Goal: Find specific page/section: Find specific page/section

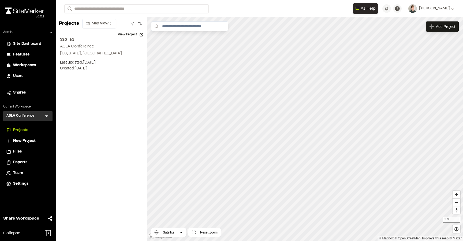
click at [47, 116] on icon at bounding box center [46, 116] width 3 height 2
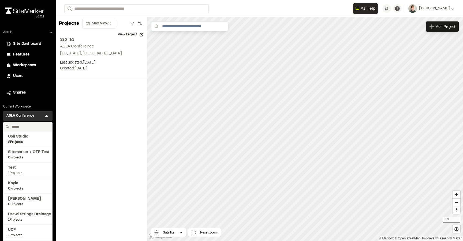
click at [33, 127] on input "text" at bounding box center [29, 126] width 41 height 9
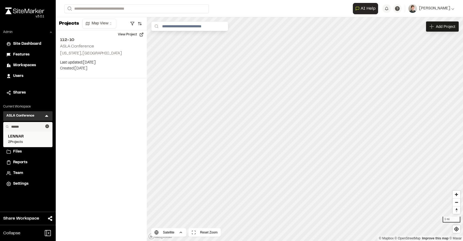
type input "******"
click at [38, 136] on span "LENNAR" at bounding box center [28, 137] width 40 height 6
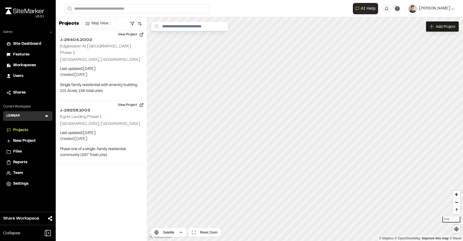
click at [18, 173] on span "Team" at bounding box center [18, 173] width 10 height 6
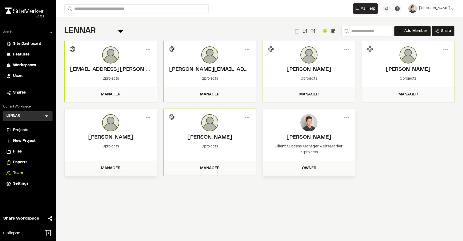
click at [28, 128] on div "Projects" at bounding box center [31, 130] width 36 height 6
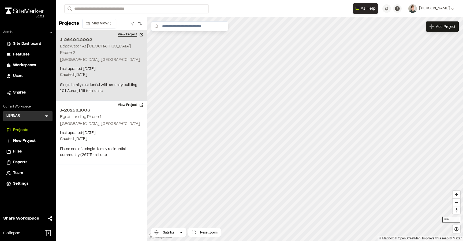
click at [129, 35] on button "View Project" at bounding box center [131, 34] width 32 height 9
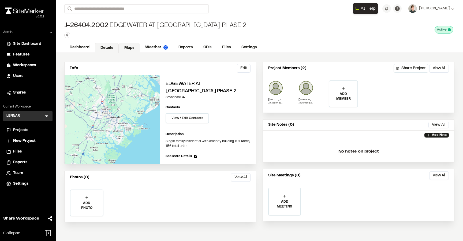
click at [129, 48] on link "Maps" at bounding box center [129, 48] width 21 height 10
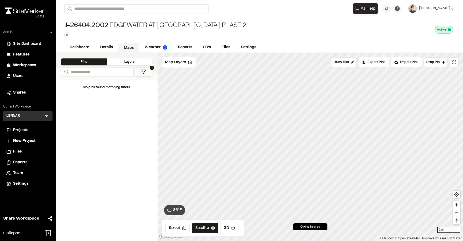
click at [20, 129] on span "Projects" at bounding box center [20, 130] width 15 height 6
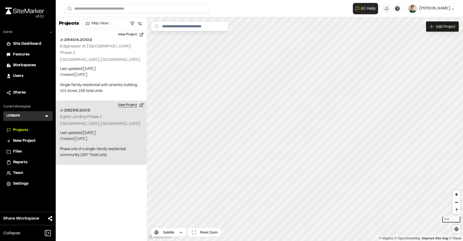
click at [130, 101] on button "View Project" at bounding box center [131, 105] width 32 height 9
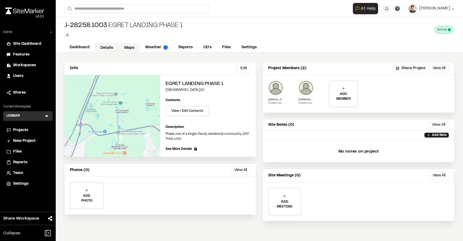
click at [129, 50] on link "Maps" at bounding box center [129, 48] width 21 height 10
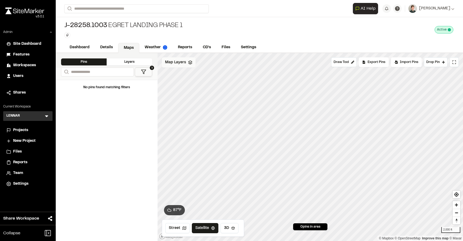
click at [176, 60] on span "Map Layers" at bounding box center [175, 62] width 21 height 6
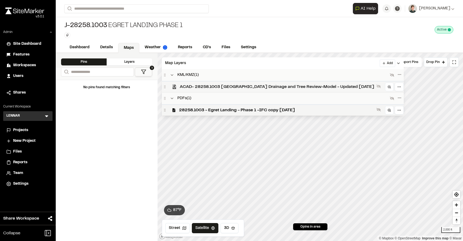
click at [196, 89] on span "ACAD- 28258.1003 South End Drainage and Tree Review-Model - Updated Sept 18th 2…" at bounding box center [277, 87] width 195 height 6
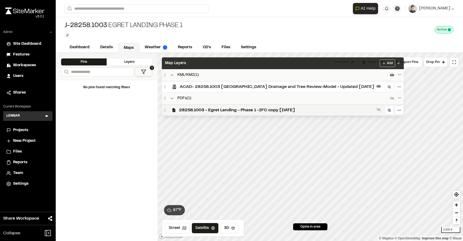
click at [210, 66] on div "Map Layers Add" at bounding box center [283, 63] width 242 height 12
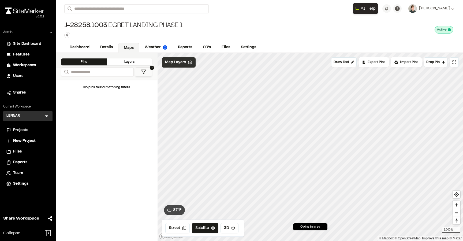
click at [180, 62] on span "Map Layers" at bounding box center [175, 62] width 21 height 6
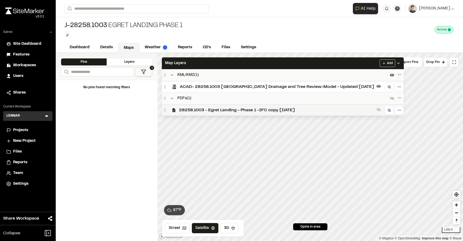
click at [196, 105] on div "28258.1003 - Egret Landing - Phase 1 -IFC copy Sept 18 2025" at bounding box center [283, 109] width 242 height 11
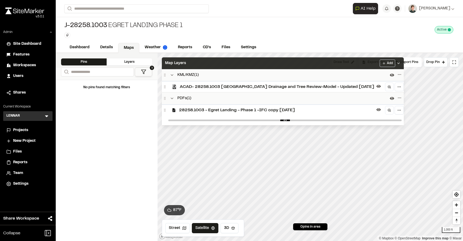
click at [211, 68] on div "Map Layers Add" at bounding box center [283, 63] width 242 height 12
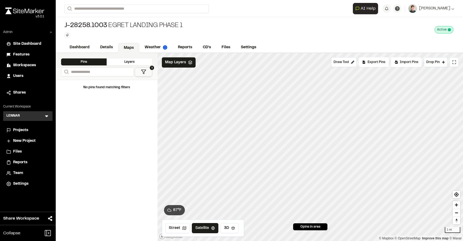
click at [18, 174] on span "Team" at bounding box center [18, 173] width 10 height 6
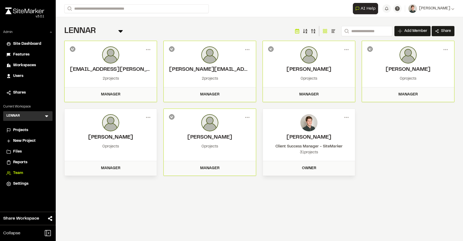
click at [127, 135] on h2 "Robert Wallace" at bounding box center [110, 137] width 81 height 8
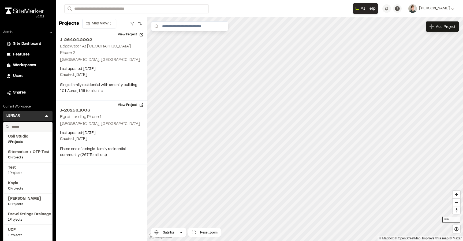
click at [26, 127] on input "text" at bounding box center [29, 126] width 41 height 9
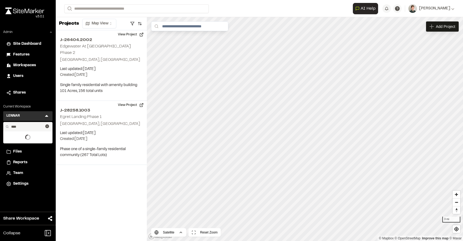
type input "****"
